Goal: Task Accomplishment & Management: Use online tool/utility

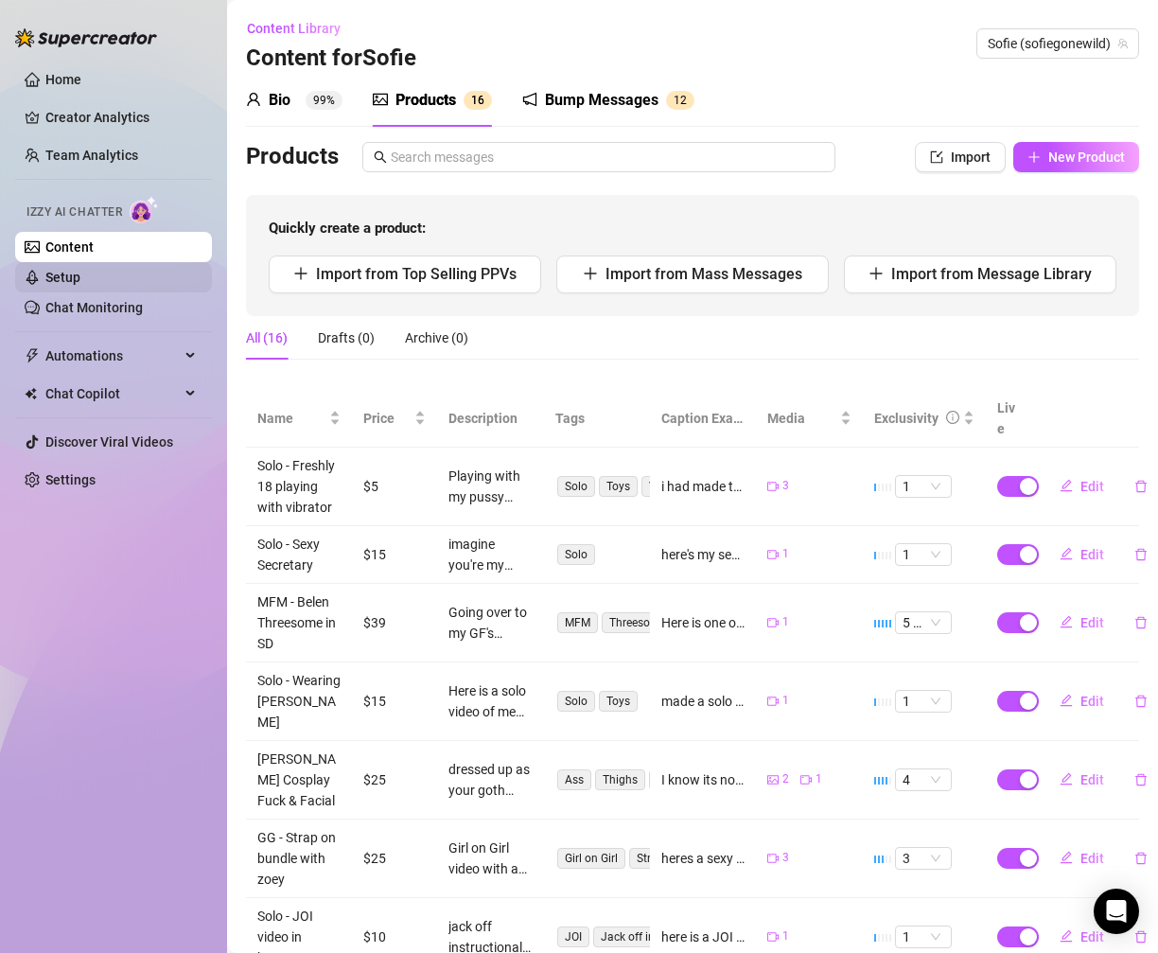
click at [80, 270] on link "Setup" at bounding box center [62, 277] width 35 height 15
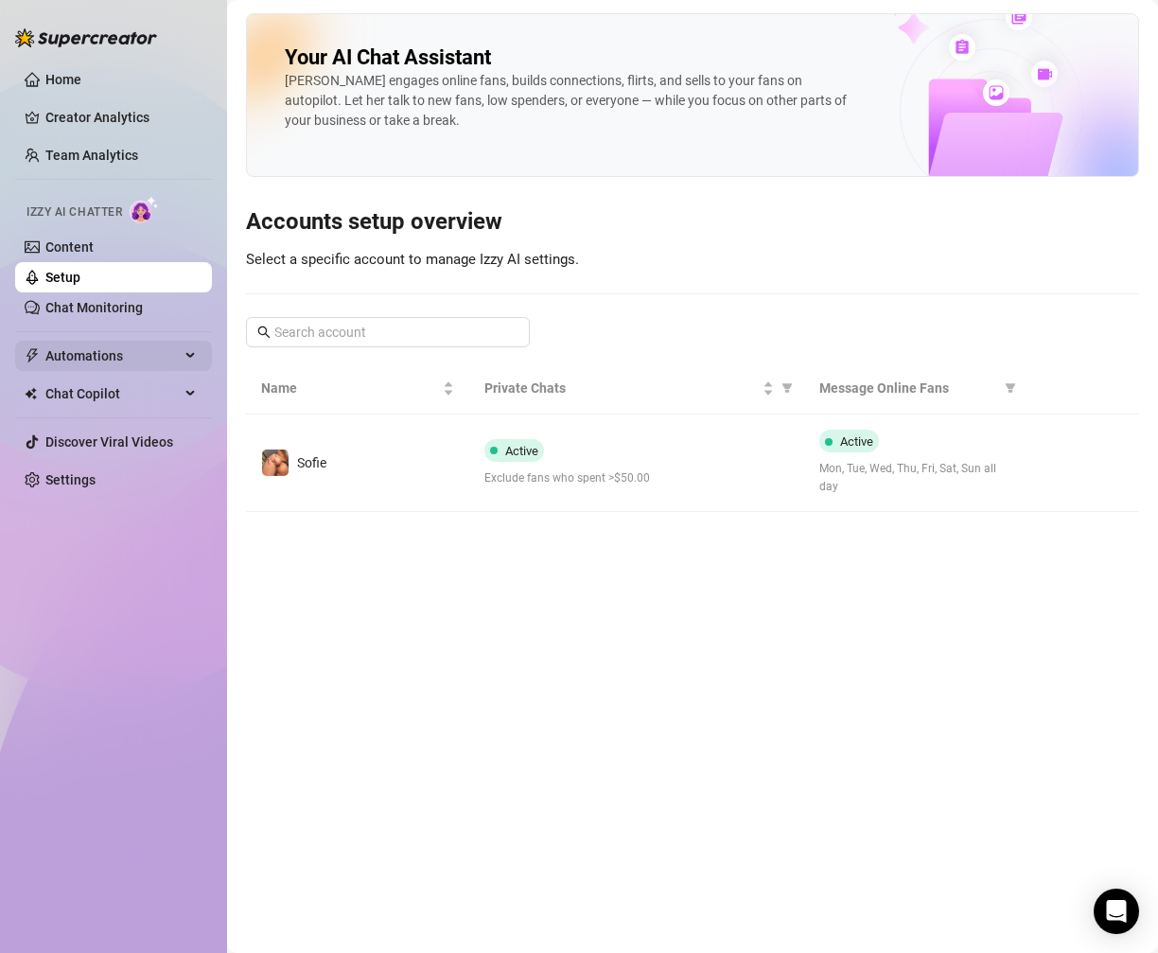
click at [137, 351] on span "Automations" at bounding box center [112, 356] width 134 height 30
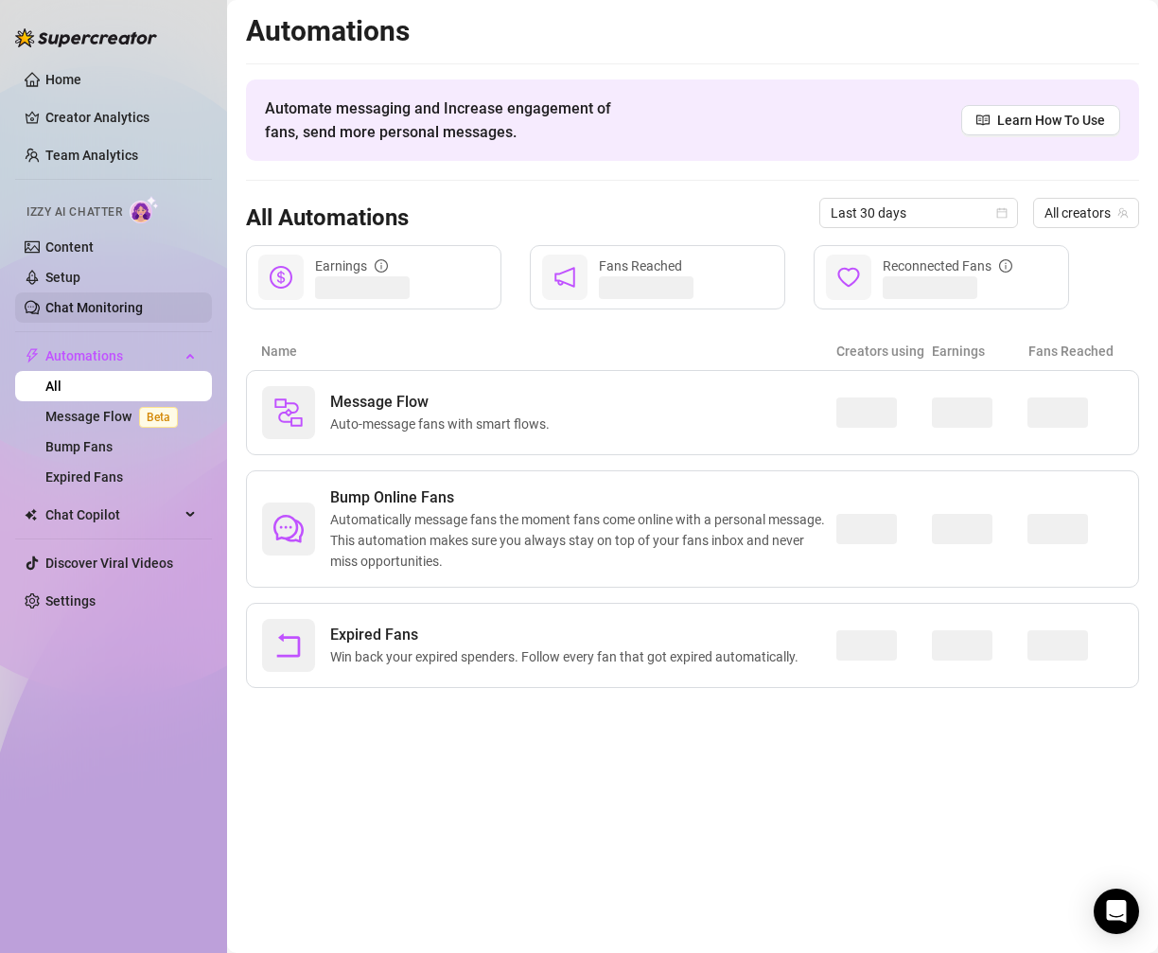
click at [132, 304] on link "Chat Monitoring" at bounding box center [93, 307] width 97 height 15
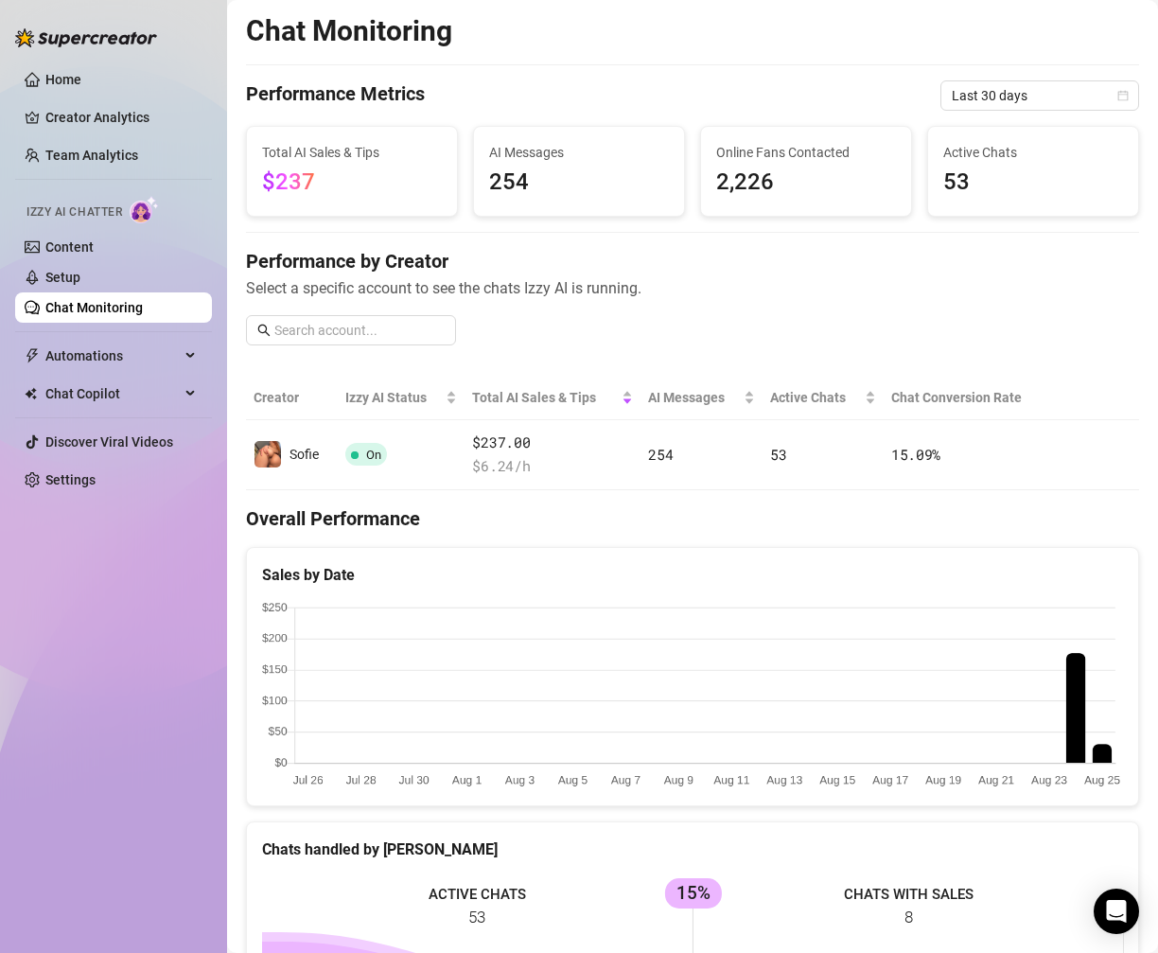
click at [957, 188] on span "53" at bounding box center [1033, 183] width 180 height 36
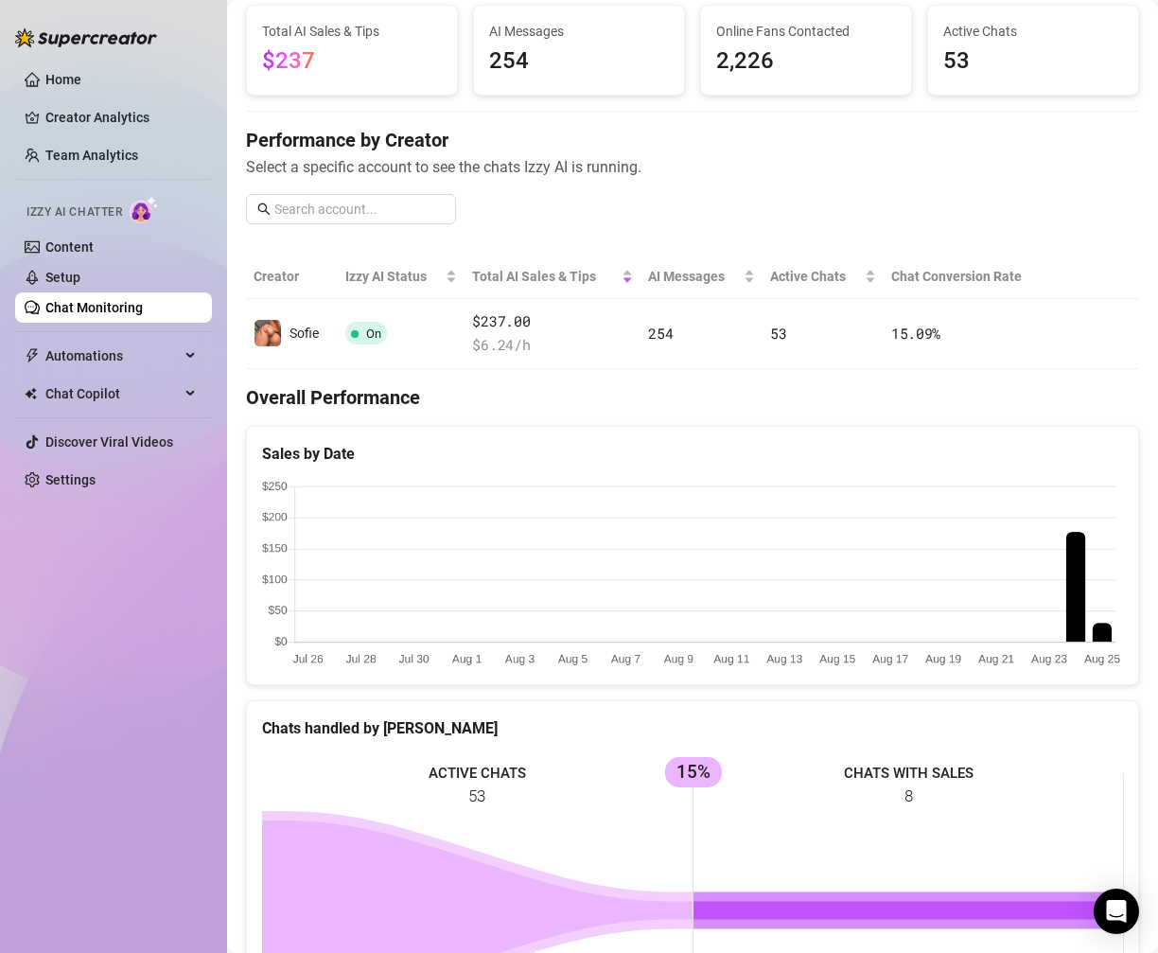
scroll to position [129, 0]
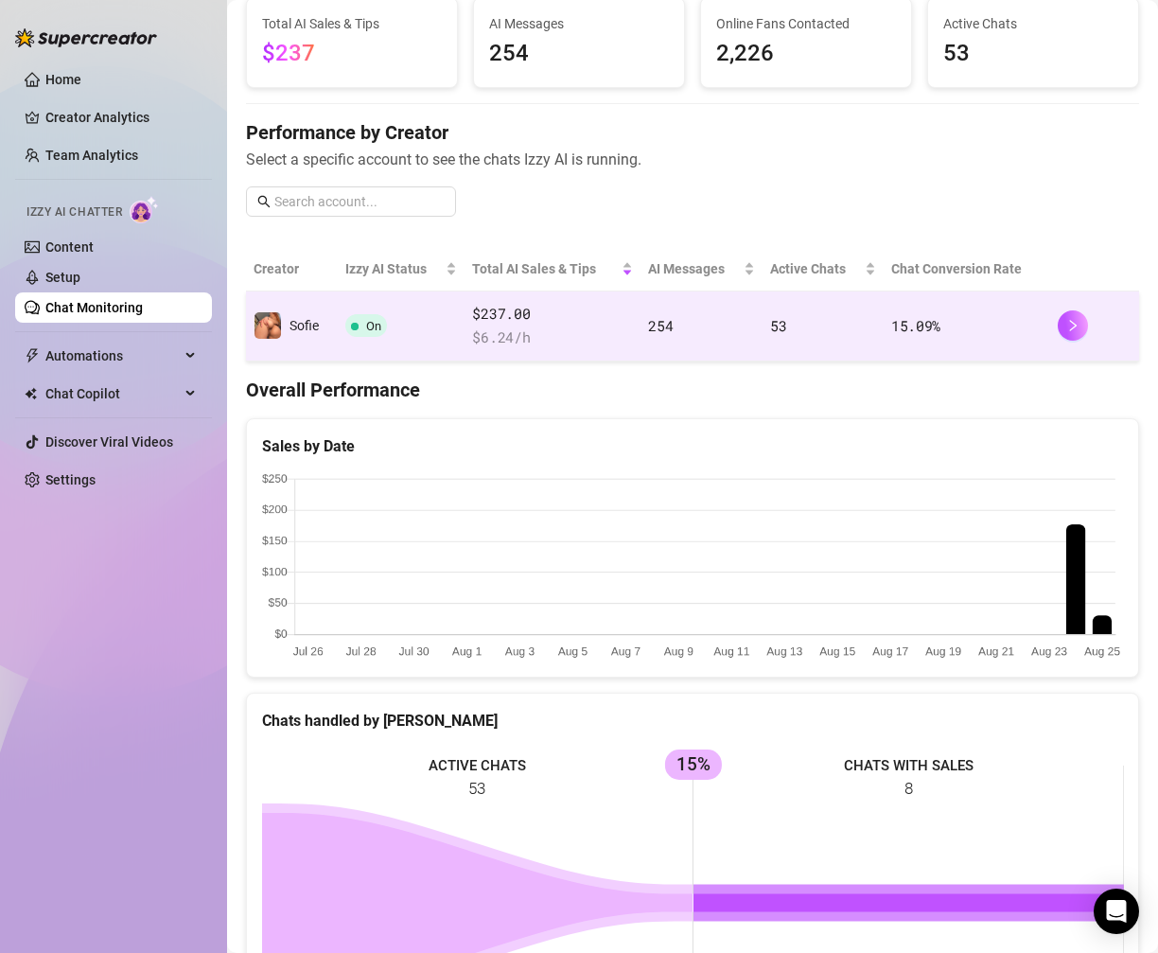
click at [754, 331] on td "254" at bounding box center [701, 326] width 122 height 70
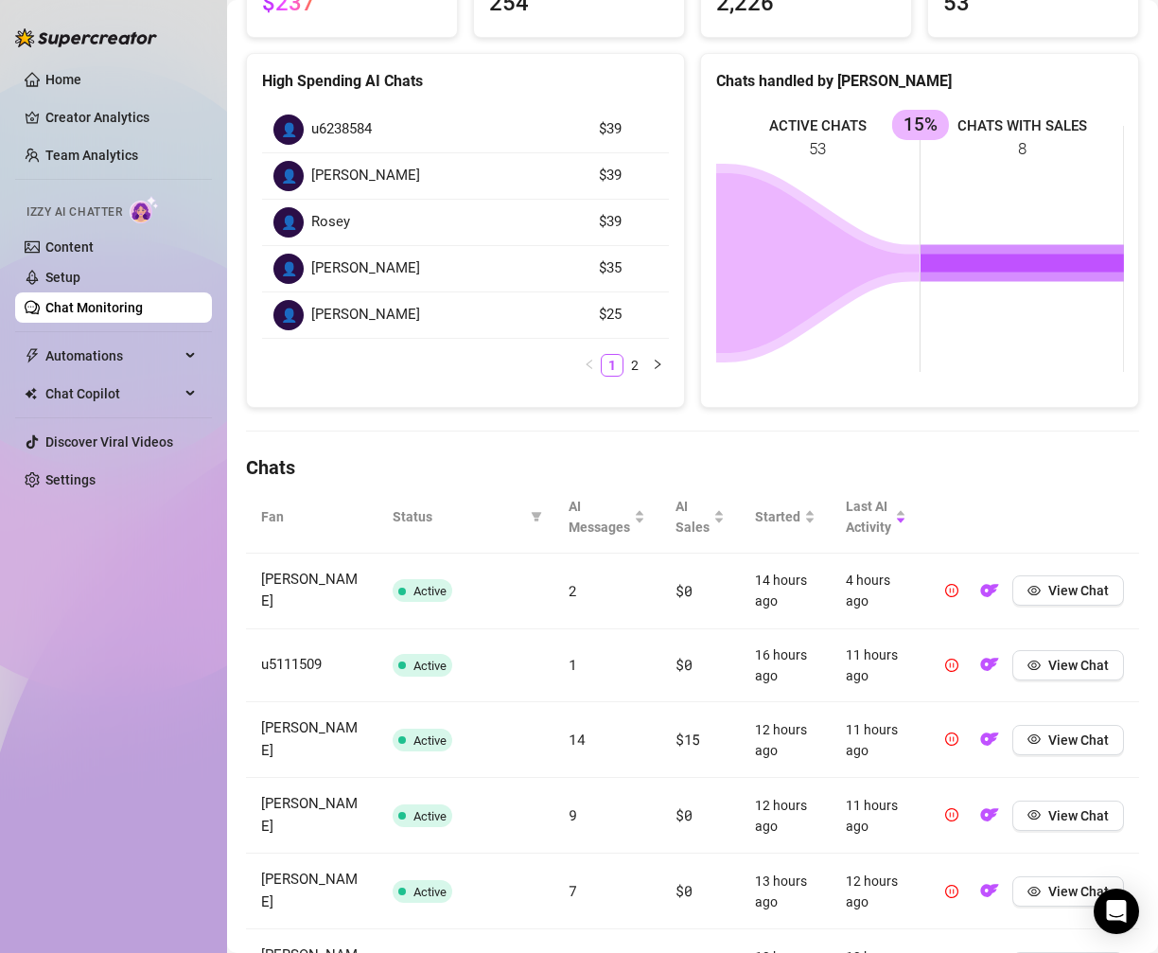
scroll to position [237, 0]
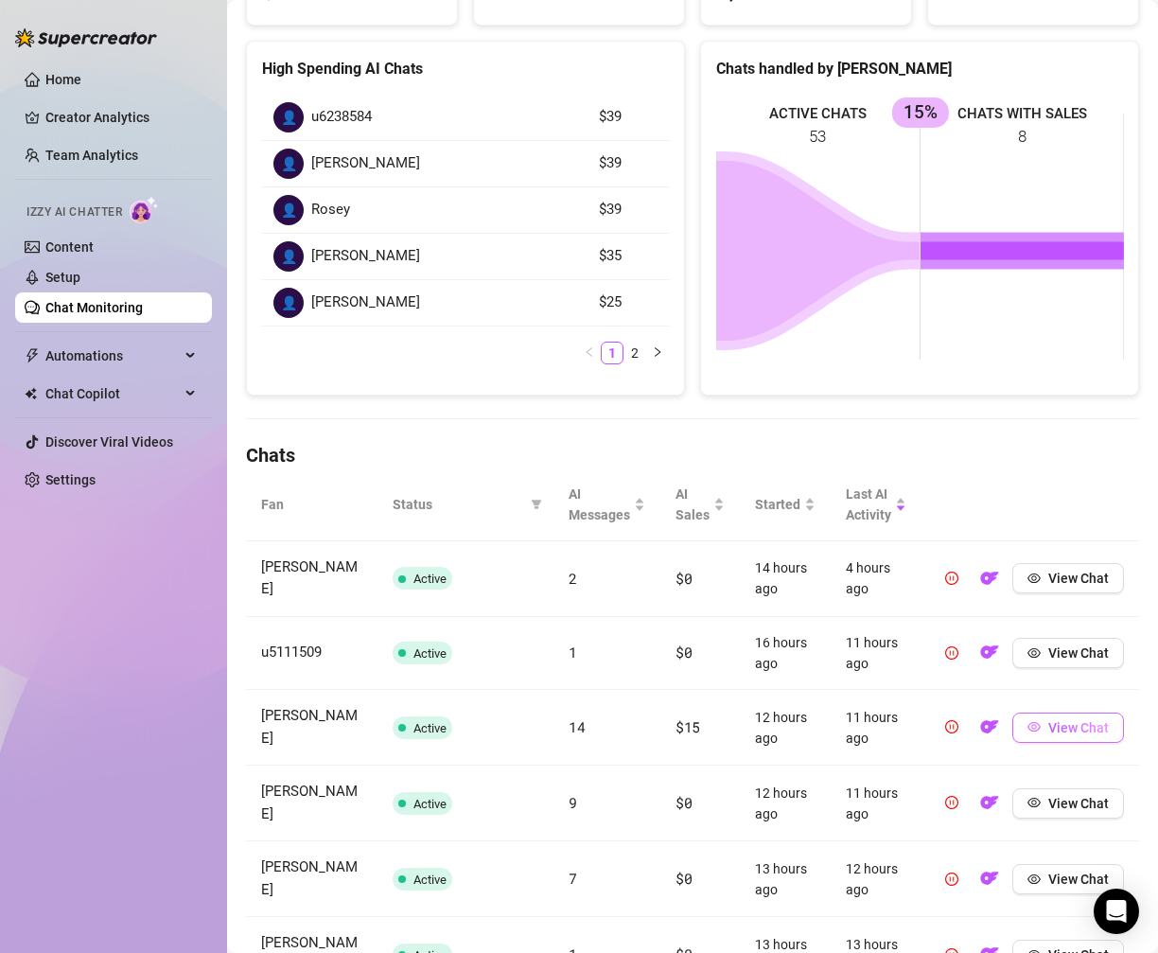
click at [1113, 716] on button "View Chat" at bounding box center [1068, 727] width 112 height 30
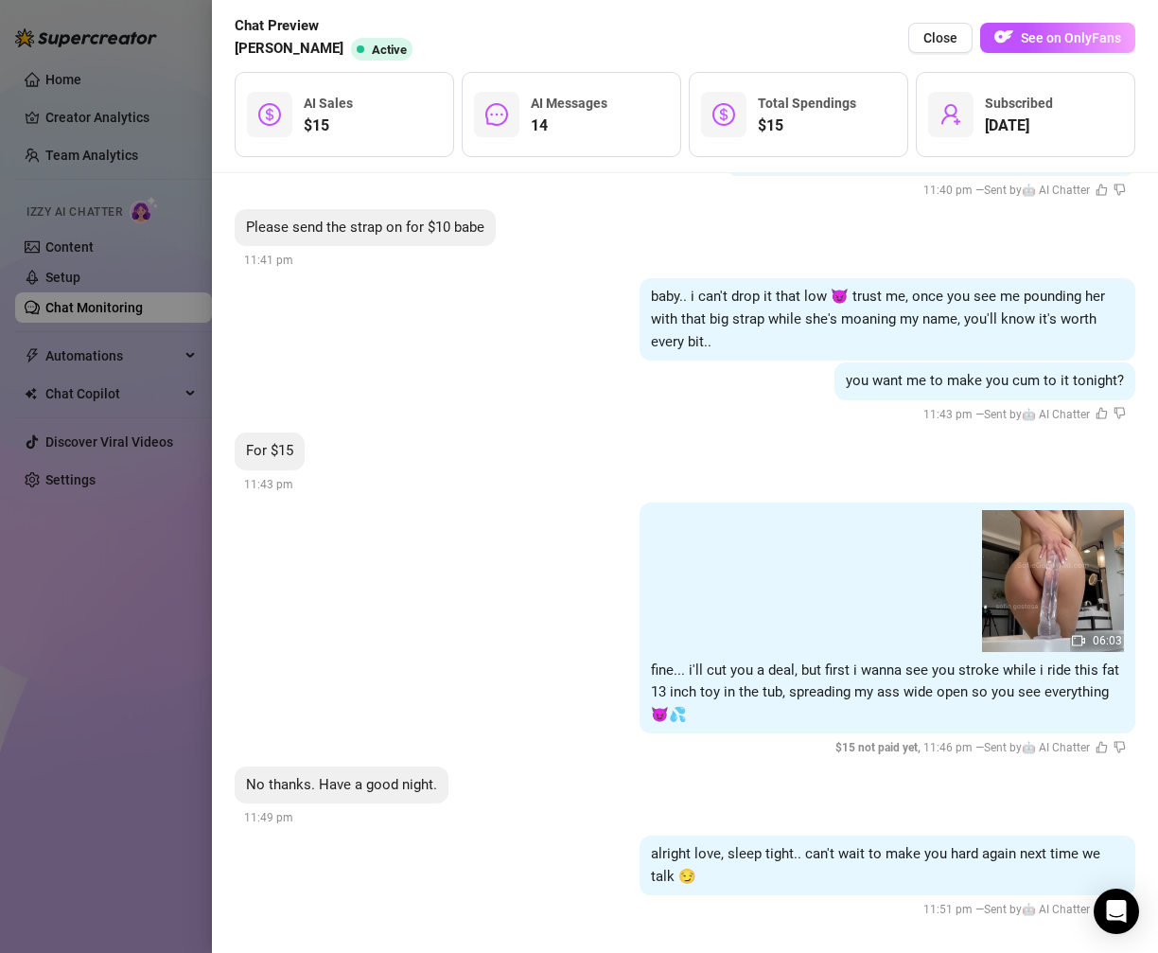
scroll to position [4115, 0]
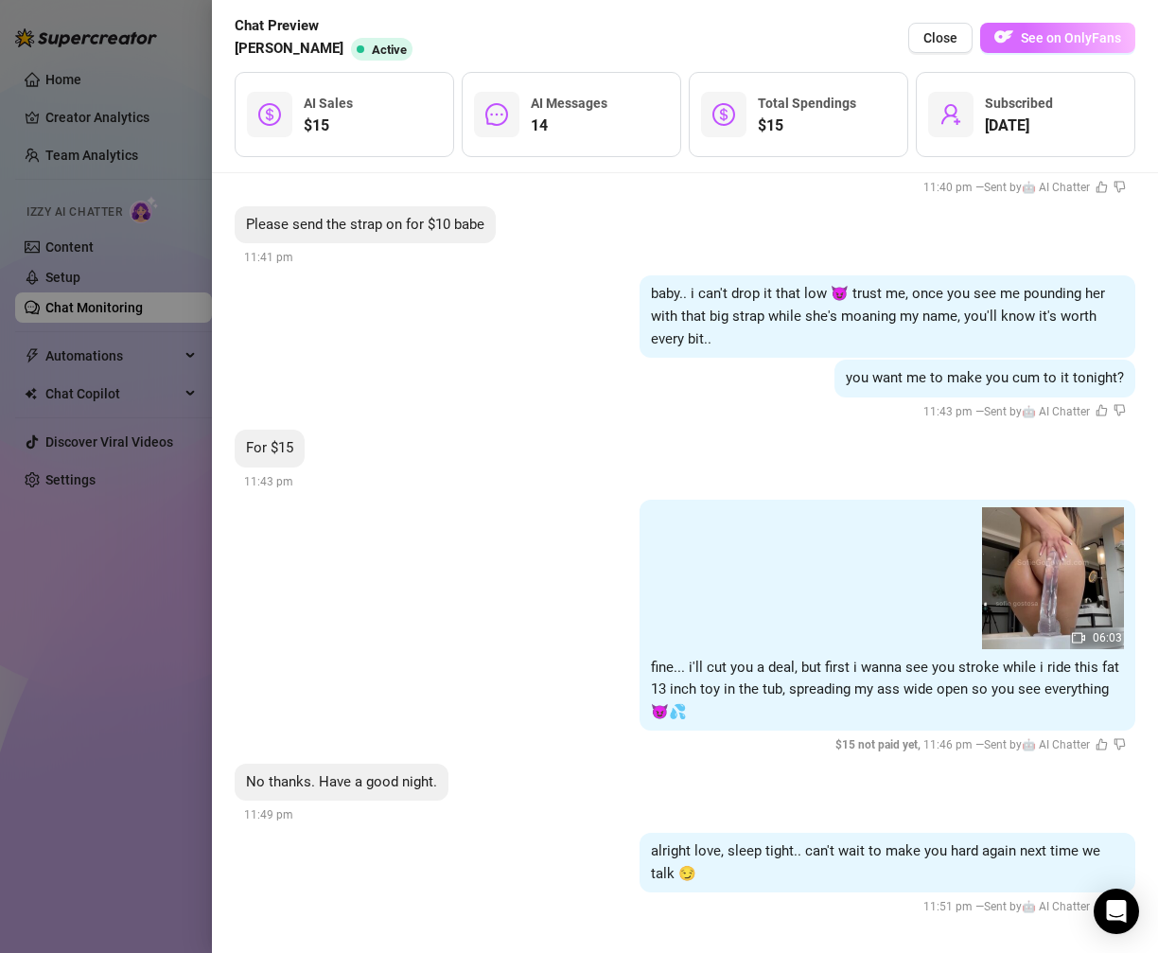
click at [1090, 44] on span "See on OnlyFans" at bounding box center [1071, 37] width 100 height 15
click at [942, 31] on span "Close" at bounding box center [940, 37] width 34 height 15
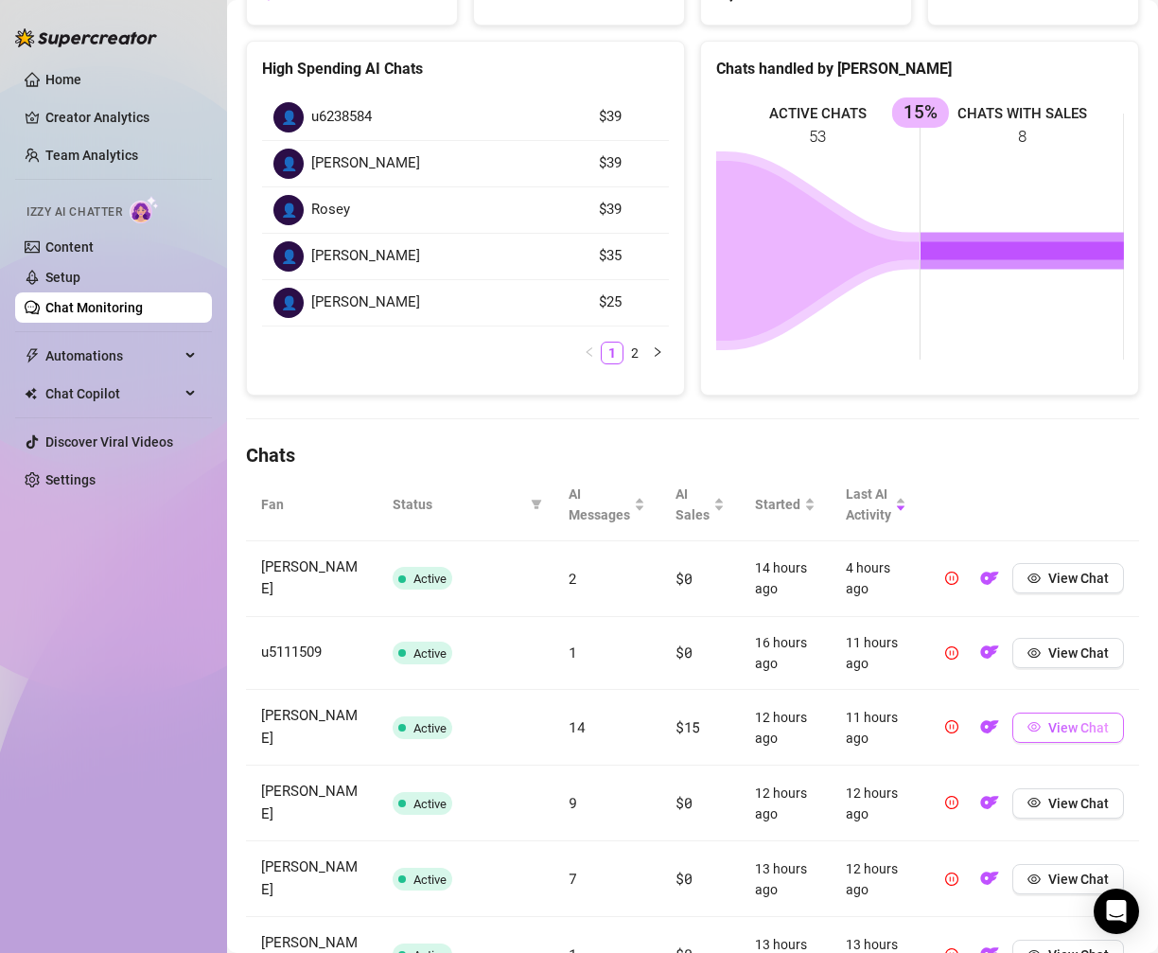
click at [1061, 727] on button "View Chat" at bounding box center [1068, 727] width 112 height 30
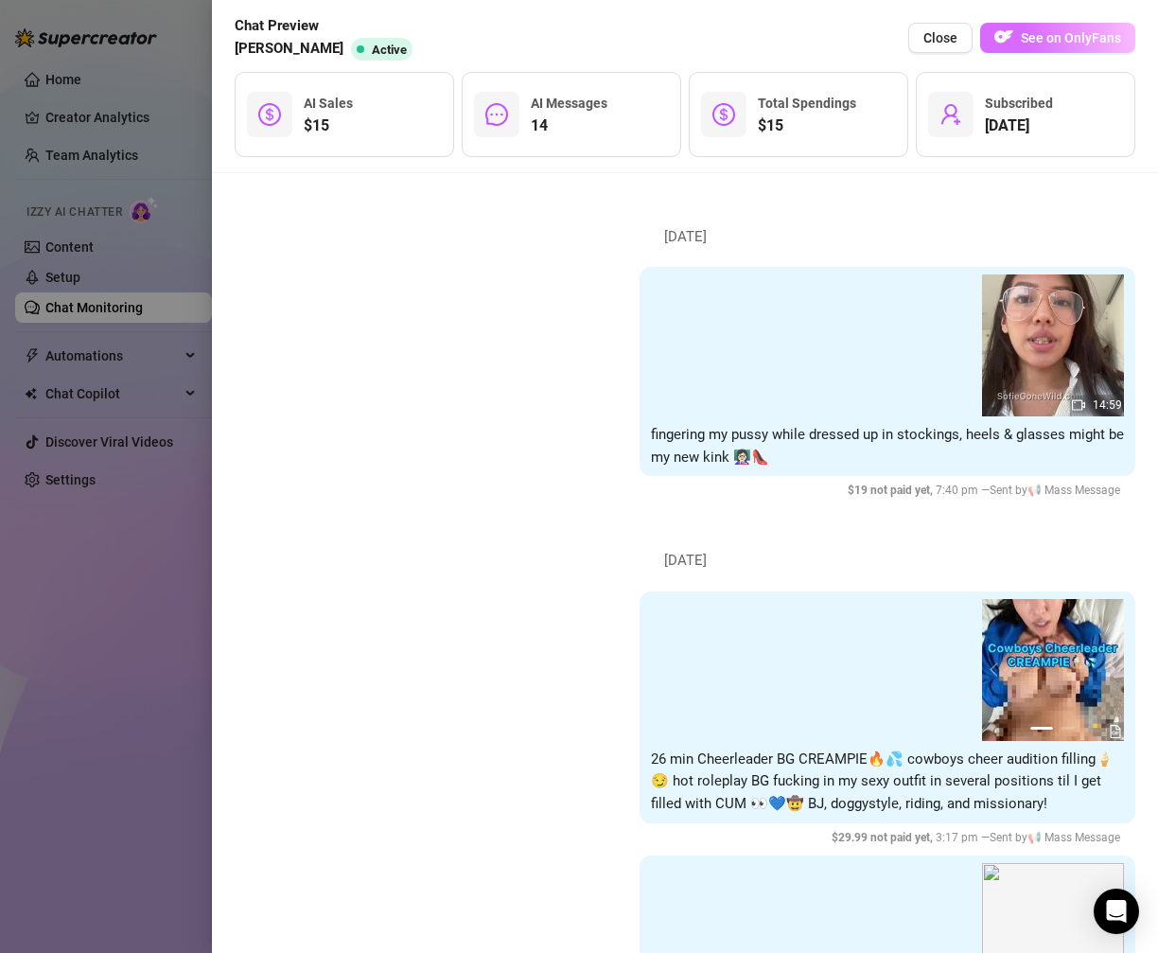
click at [1003, 48] on span "button" at bounding box center [1003, 38] width 19 height 24
